Goal: Task Accomplishment & Management: Use online tool/utility

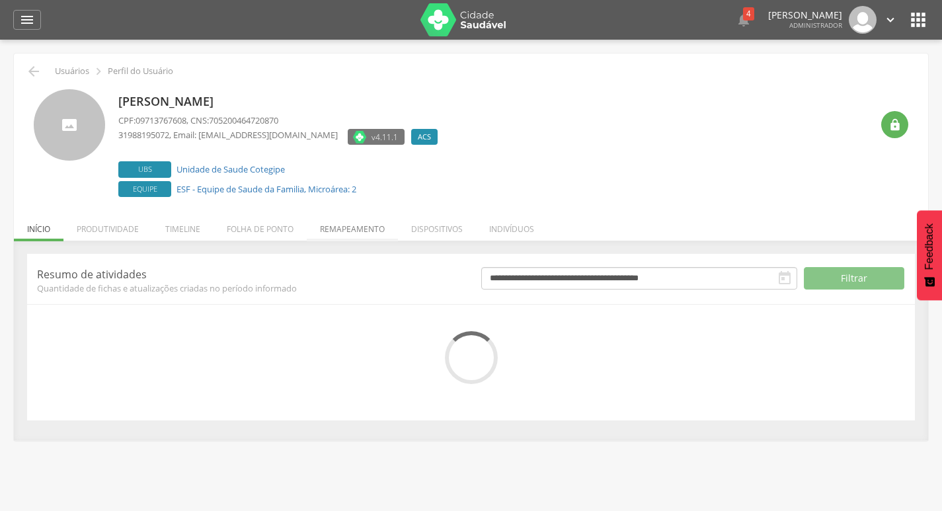
click at [311, 223] on li "Remapeamento" at bounding box center [352, 225] width 91 height 31
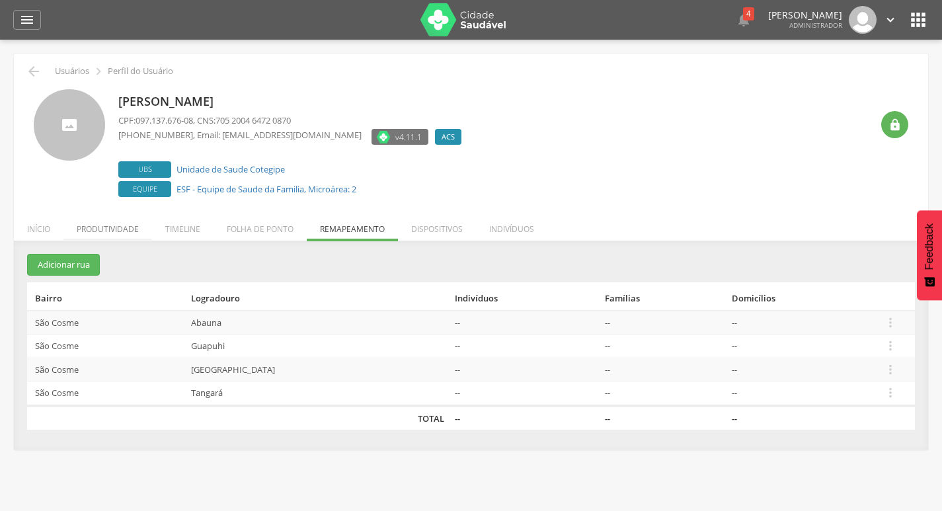
click at [65, 226] on li "Produtividade" at bounding box center [107, 225] width 89 height 31
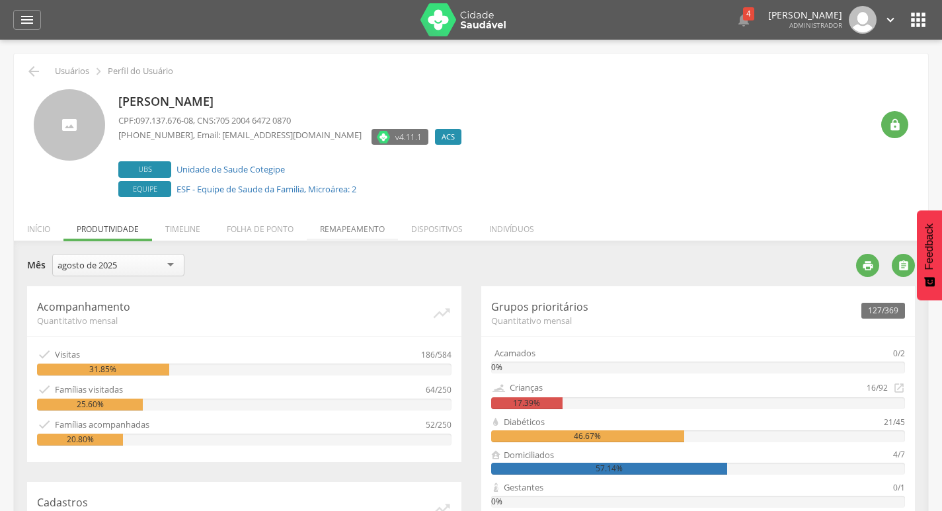
click at [320, 231] on li "Remapeamento" at bounding box center [352, 225] width 91 height 31
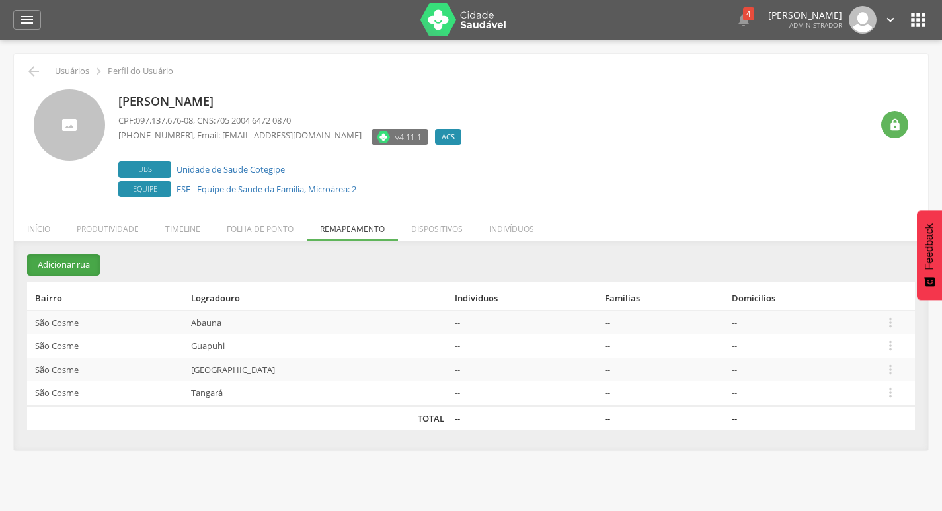
click at [46, 263] on button "Adicionar rua" at bounding box center [63, 265] width 73 height 22
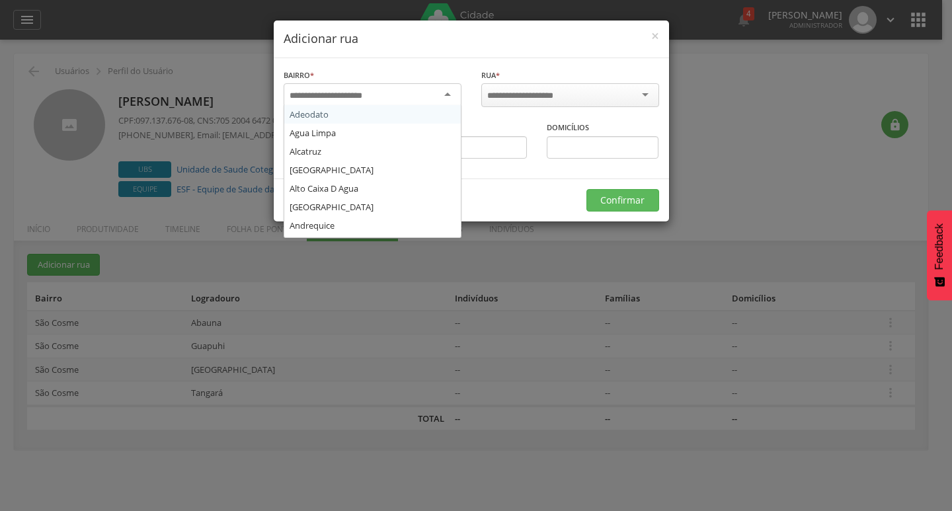
click at [387, 99] on div at bounding box center [373, 95] width 178 height 24
type input "***"
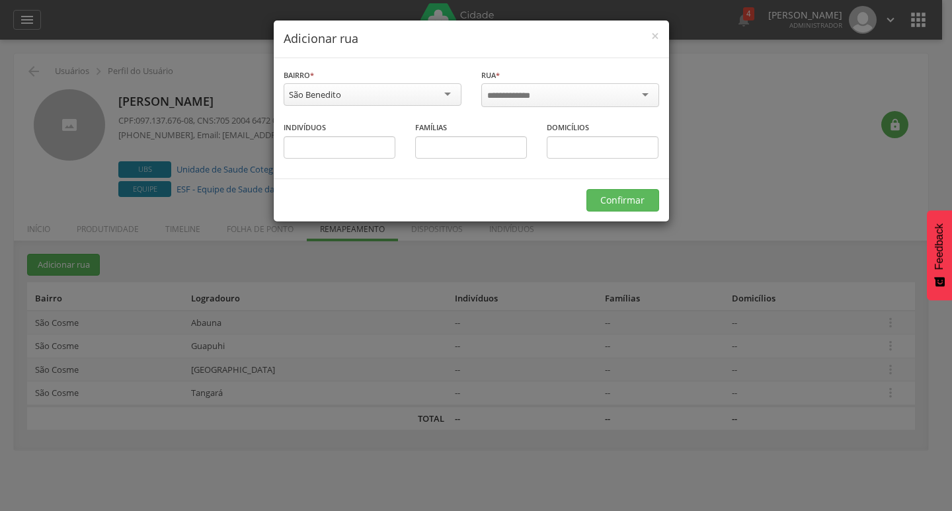
click at [540, 79] on div "Rua * Informe a rua" at bounding box center [570, 89] width 178 height 43
click at [538, 91] on input "select-one" at bounding box center [529, 96] width 84 height 12
type input "*"
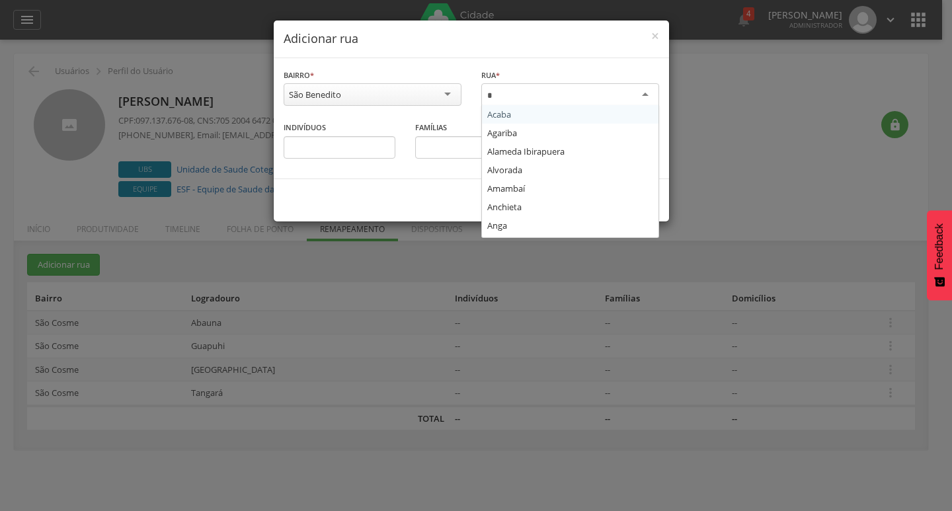
type input "**"
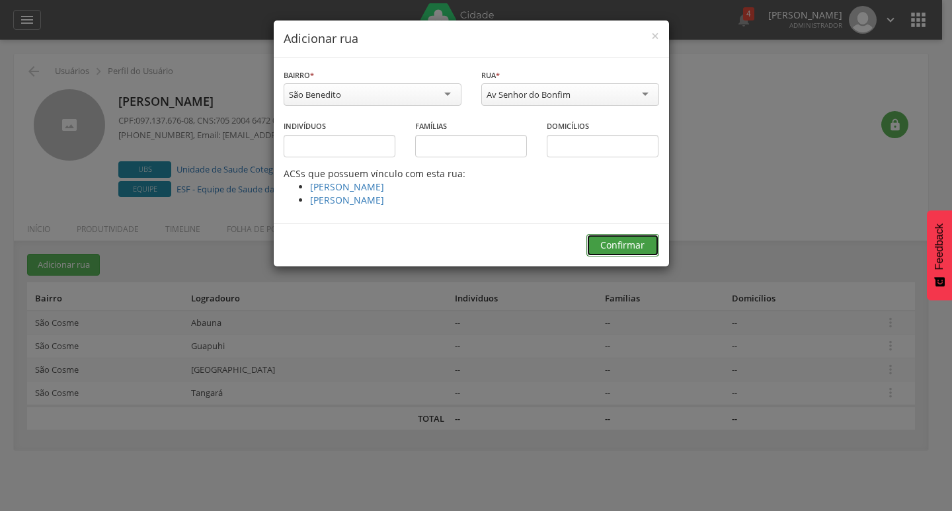
click at [588, 246] on button "Confirmar" at bounding box center [623, 245] width 73 height 22
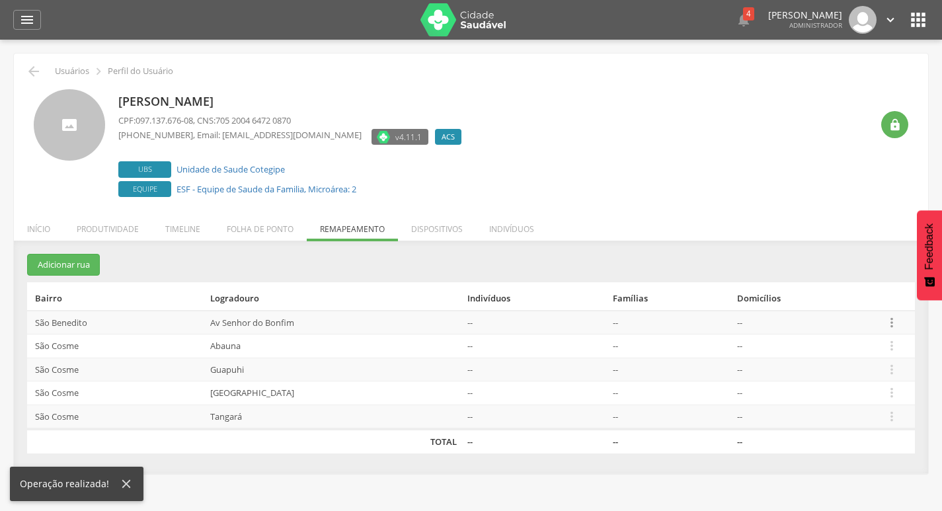
click at [887, 324] on icon "" at bounding box center [892, 322] width 15 height 15
click at [852, 258] on link "Alocar famílias" at bounding box center [846, 254] width 104 height 17
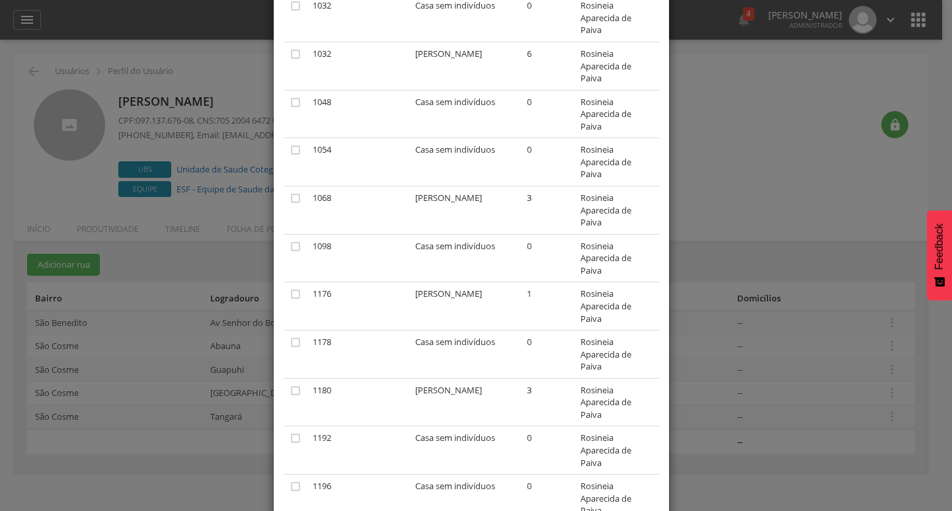
scroll to position [661, 0]
